Goal: Information Seeking & Learning: Learn about a topic

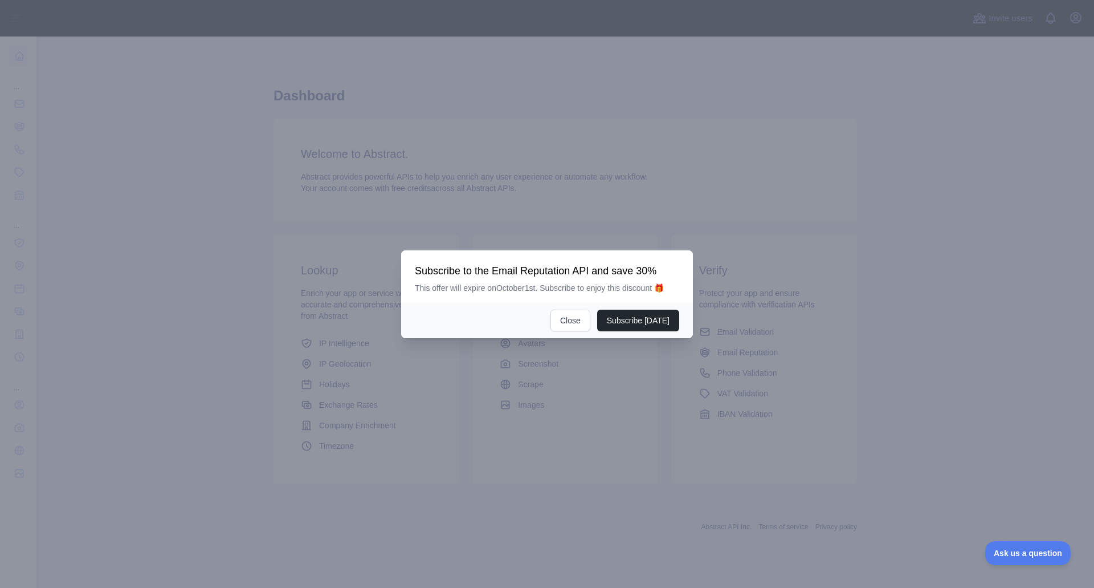
click at [551, 381] on div at bounding box center [547, 294] width 1094 height 588
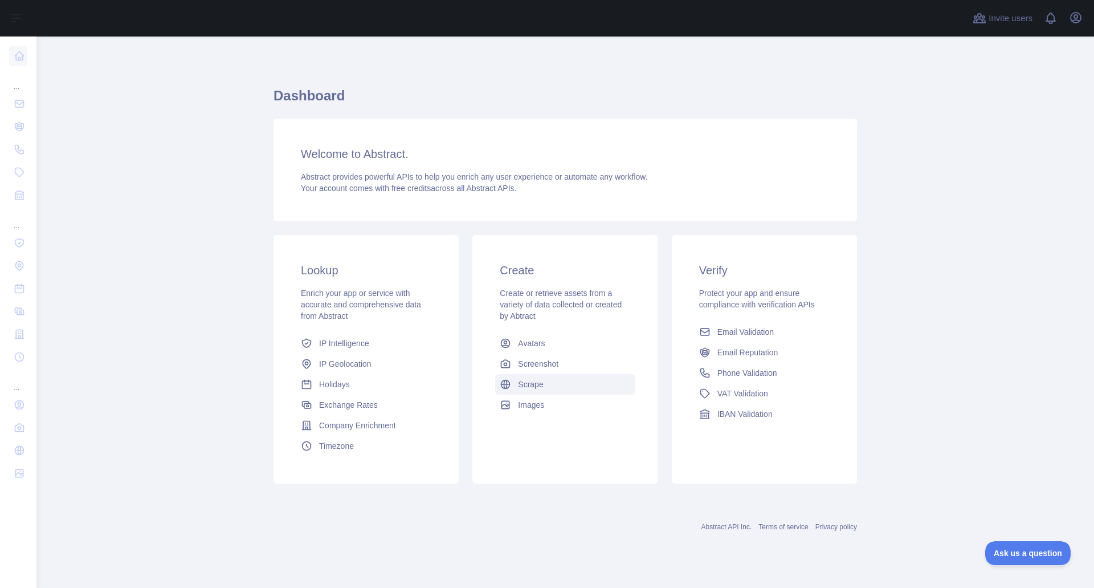
click at [532, 381] on span "Scrape" at bounding box center [530, 383] width 25 height 11
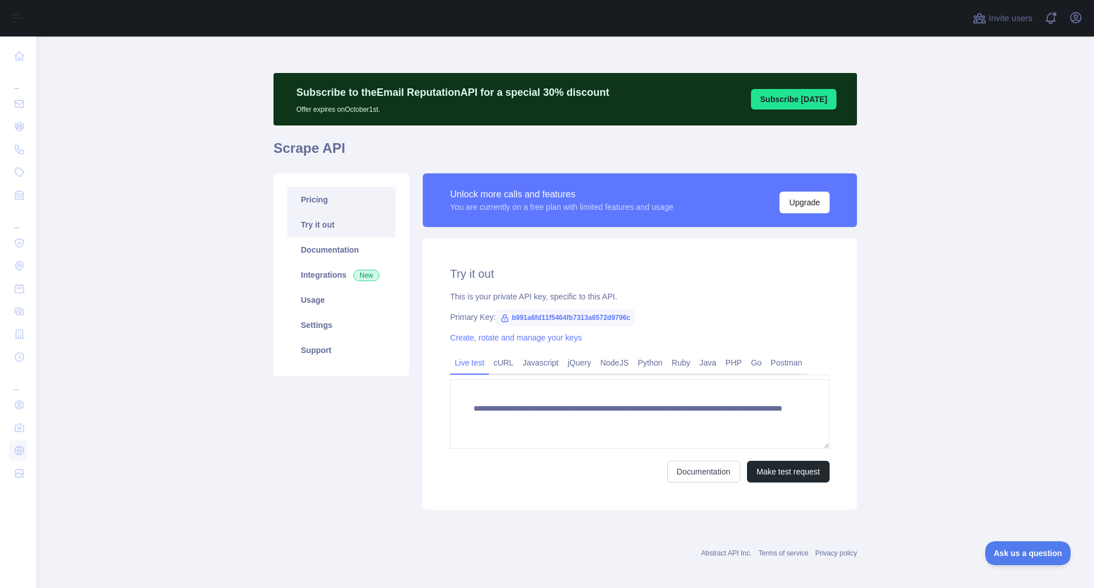
click at [306, 197] on link "Pricing" at bounding box center [341, 199] width 108 height 25
